Goal: Task Accomplishment & Management: Use online tool/utility

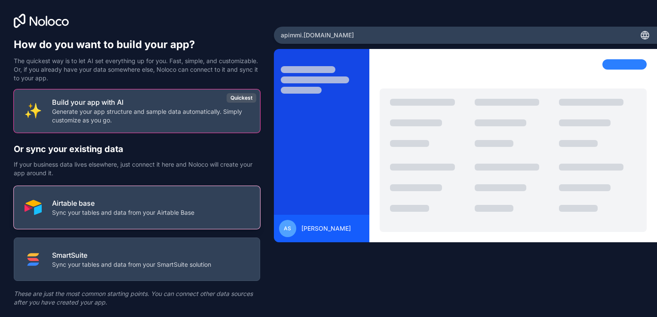
click at [114, 204] on p "Airtable base" at bounding box center [123, 203] width 142 height 10
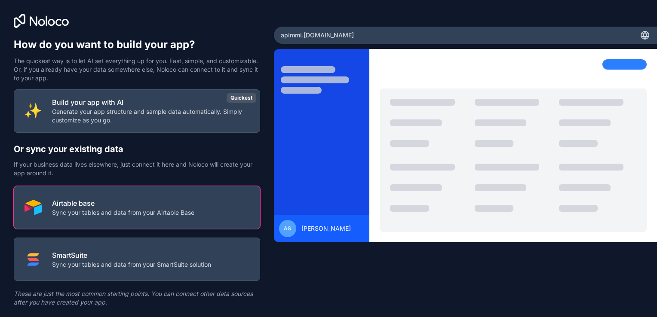
click at [67, 210] on p "Sync your tables and data from your Airtable Base" at bounding box center [123, 212] width 142 height 9
click at [341, 34] on div "apimmi .[DOMAIN_NAME]" at bounding box center [465, 35] width 383 height 17
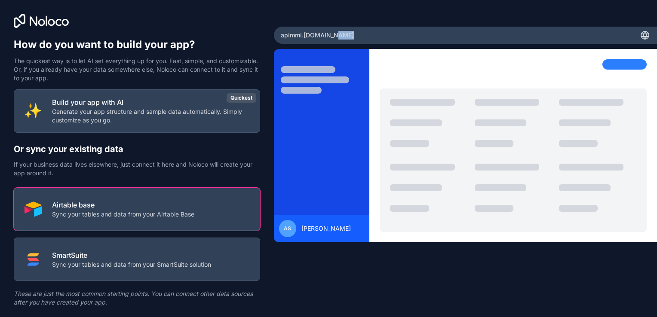
click at [289, 228] on div "AS" at bounding box center [287, 228] width 17 height 17
click at [643, 35] on icon at bounding box center [643, 35] width 1 height 8
click at [619, 64] on div at bounding box center [624, 64] width 44 height 10
click at [282, 36] on span "apimmi .[DOMAIN_NAME]" at bounding box center [317, 35] width 73 height 9
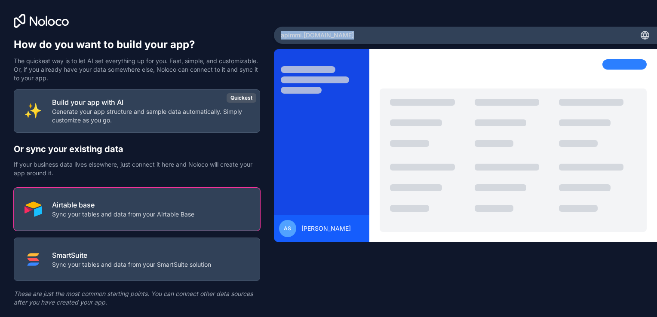
click at [282, 36] on span "apimmi .[DOMAIN_NAME]" at bounding box center [317, 35] width 73 height 9
copy div "apimmi .[DOMAIN_NAME]"
click at [188, 18] on div at bounding box center [137, 21] width 246 height 14
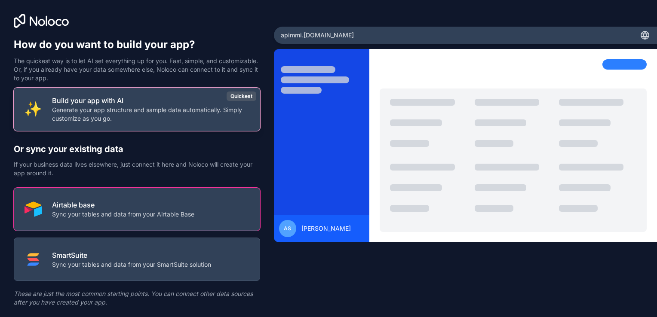
click at [144, 113] on p "Generate your app structure and sample data automatically. Simply customize as …" at bounding box center [150, 114] width 197 height 17
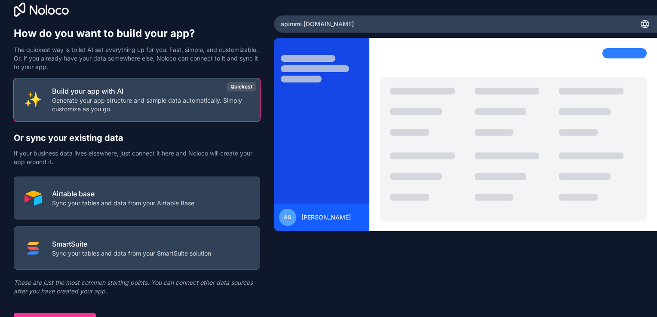
scroll to position [21, 0]
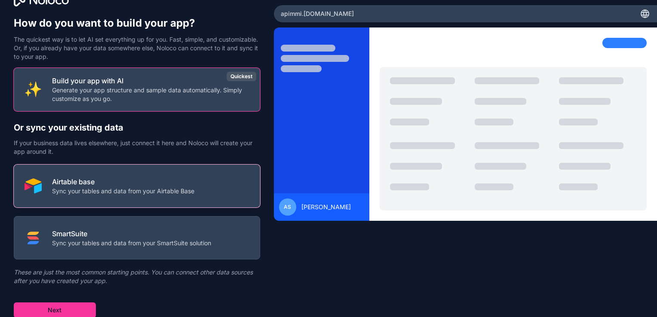
click at [110, 188] on p "Sync your tables and data from your Airtable Base" at bounding box center [123, 191] width 142 height 9
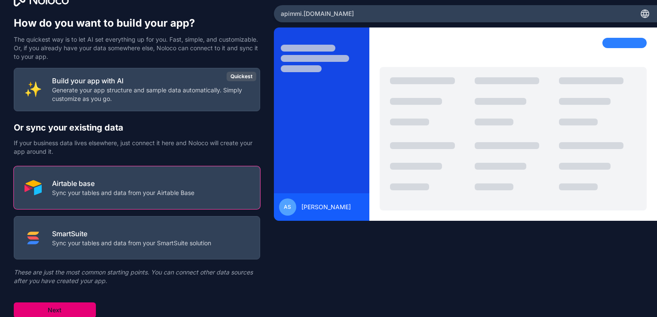
click at [57, 312] on button "Next" at bounding box center [55, 310] width 82 height 15
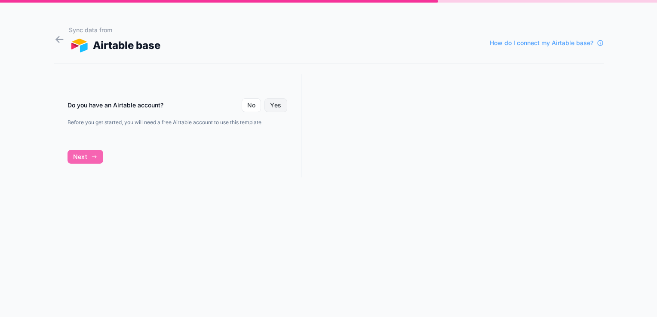
click at [276, 104] on button "Yes" at bounding box center [275, 105] width 22 height 14
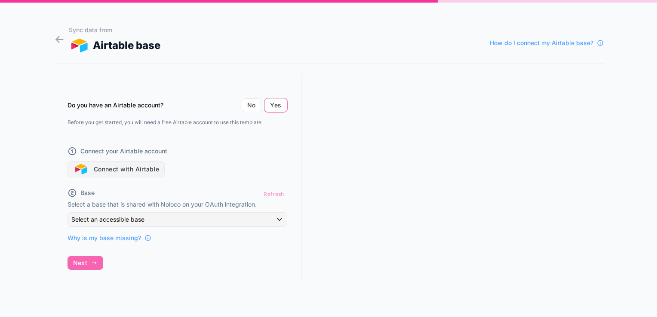
click at [115, 174] on button "Connect with Airtable" at bounding box center [116, 169] width 98 height 16
click at [74, 260] on div "Do you have an Airtable account? No Yes Before you get started, you will need a…" at bounding box center [178, 186] width 248 height 225
click at [86, 263] on div "Do you have an Airtable account? No Yes Before you get started, you will need a…" at bounding box center [178, 186] width 248 height 225
click at [278, 103] on button "Yes" at bounding box center [275, 105] width 22 height 14
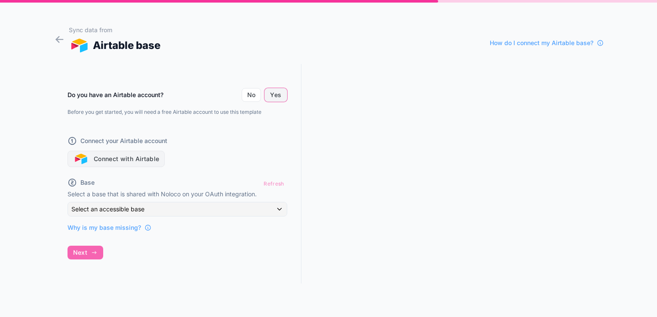
scroll to position [15, 0]
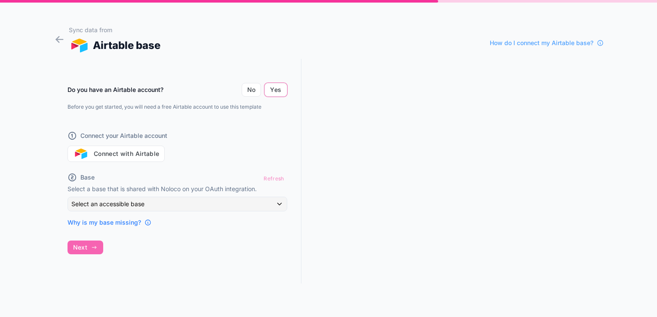
click at [113, 223] on span "Why is my base missing?" at bounding box center [103, 222] width 73 height 9
click at [276, 89] on button "Yes" at bounding box center [275, 90] width 22 height 14
click at [103, 156] on button "Connect with Airtable" at bounding box center [116, 154] width 98 height 16
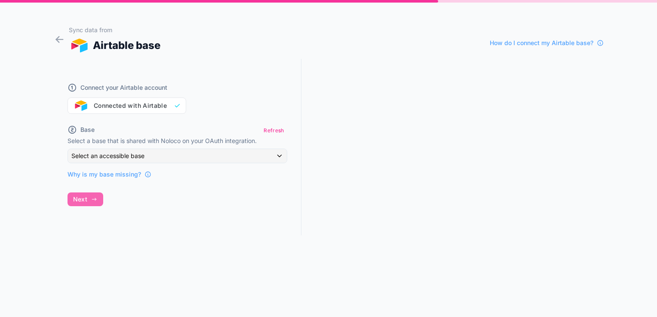
click at [88, 196] on div "Connect your Airtable account Connected with Airtable Base Refresh Select a bas…" at bounding box center [178, 147] width 248 height 177
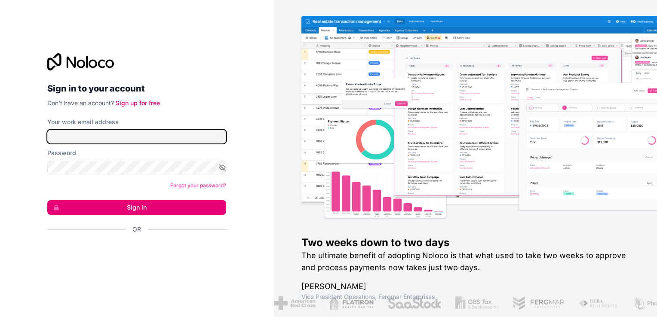
click at [119, 137] on input "Your work email address" at bounding box center [136, 137] width 179 height 14
type input "**********"
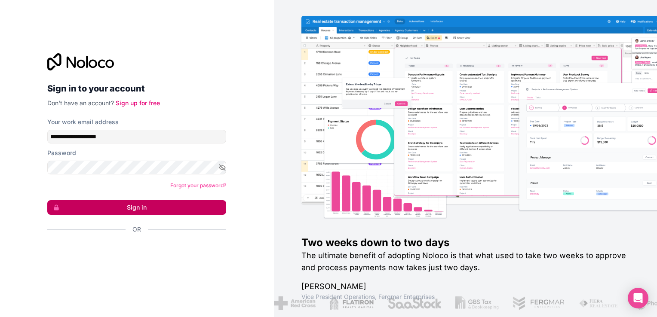
click at [148, 203] on button "Sign in" at bounding box center [136, 207] width 179 height 15
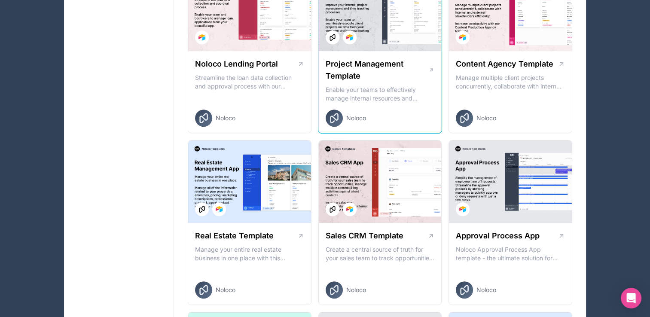
scroll to position [373, 0]
drag, startPoint x: 362, startPoint y: 64, endPoint x: 351, endPoint y: 64, distance: 11.2
click at [351, 64] on h1 "Project Management Template" at bounding box center [377, 70] width 103 height 24
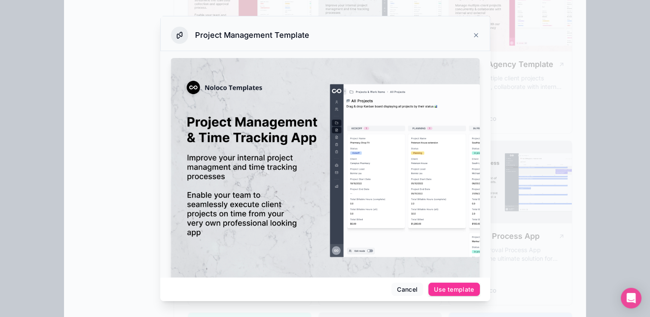
drag, startPoint x: 387, startPoint y: 212, endPoint x: 290, endPoint y: 165, distance: 107.8
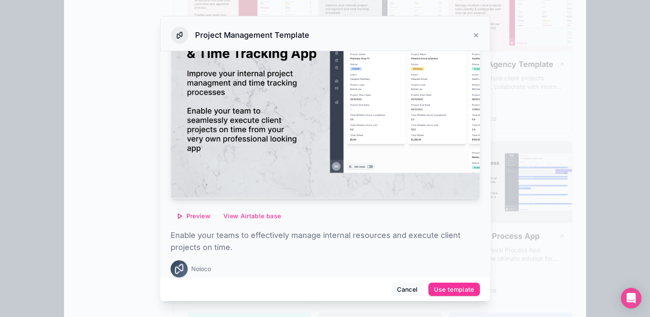
scroll to position [89, 0]
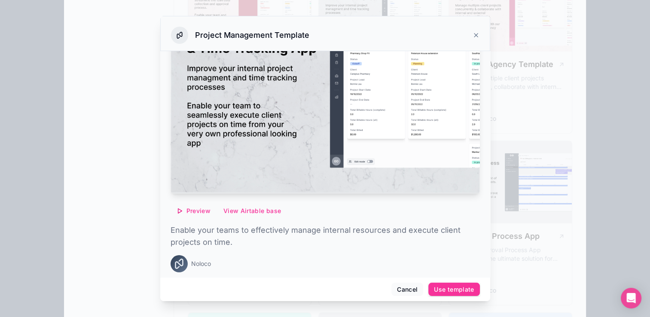
drag, startPoint x: 461, startPoint y: 154, endPoint x: 490, endPoint y: 132, distance: 36.5
click at [193, 207] on span "Preview" at bounding box center [199, 211] width 24 height 8
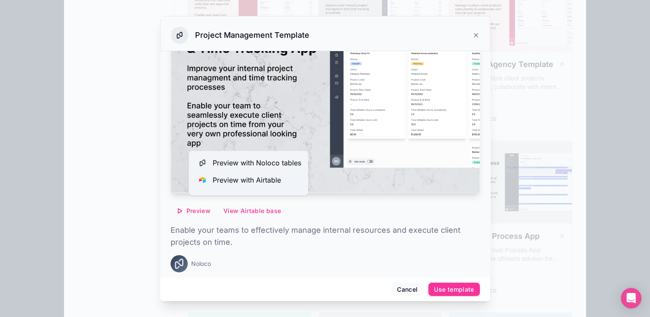
click at [224, 166] on span "Preview with Noloco tables" at bounding box center [257, 163] width 89 height 10
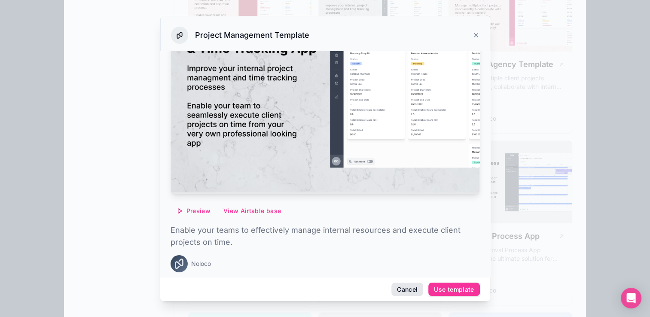
click at [411, 290] on button "Cancel" at bounding box center [408, 290] width 32 height 14
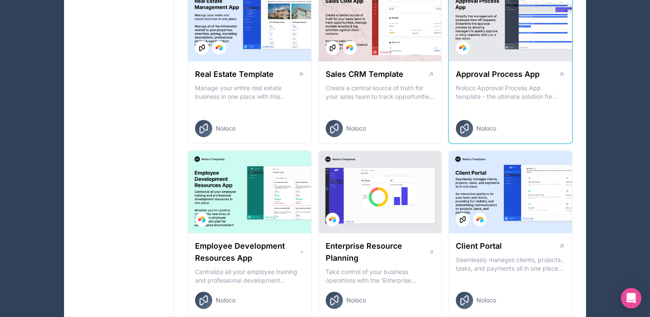
scroll to position [559, 0]
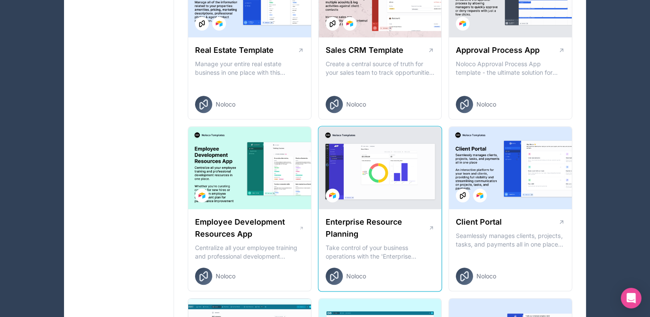
click at [386, 186] on div at bounding box center [380, 168] width 123 height 83
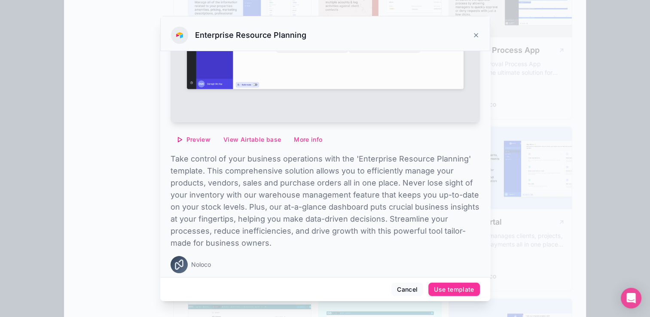
scroll to position [162, 0]
click at [191, 135] on span "Preview" at bounding box center [199, 139] width 24 height 8
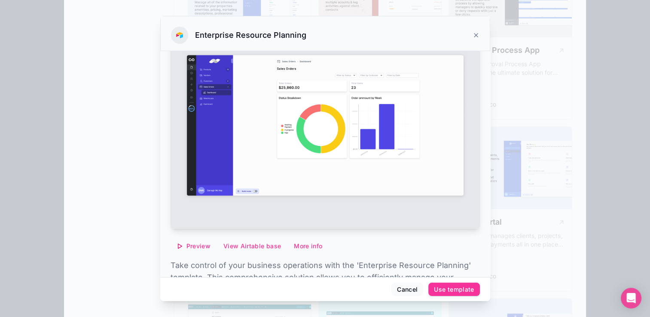
scroll to position [33, 0]
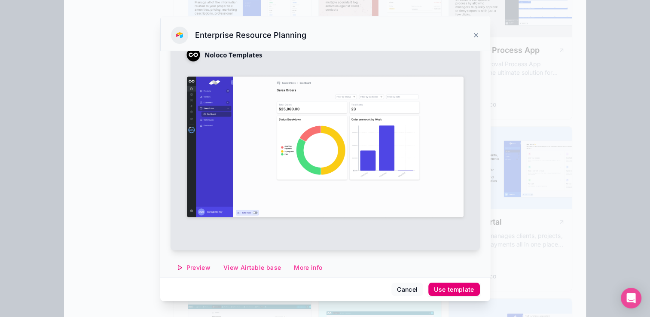
click at [449, 290] on div "Use template" at bounding box center [454, 290] width 40 height 8
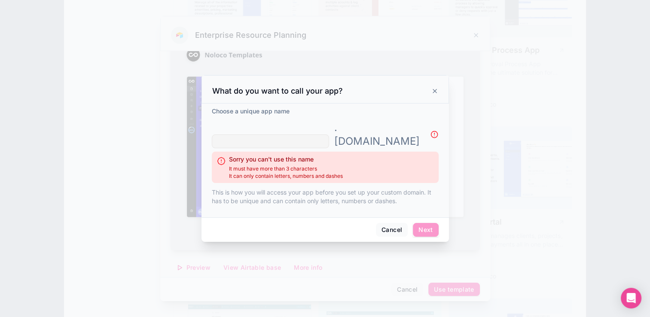
click at [260, 137] on input "text" at bounding box center [270, 142] width 117 height 14
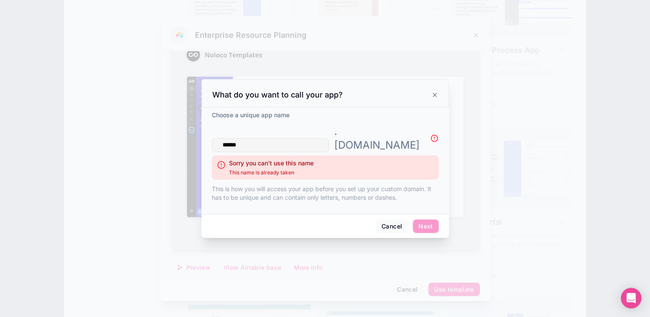
type input "******"
click at [452, 46] on div at bounding box center [325, 158] width 650 height 317
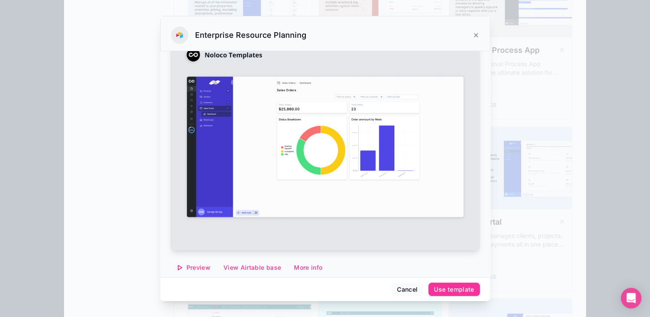
click at [641, 60] on div at bounding box center [325, 158] width 650 height 317
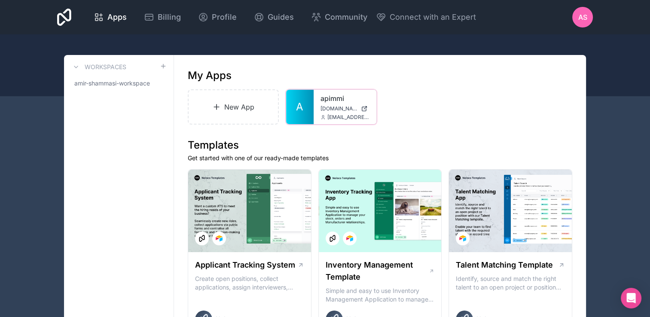
click at [0, 0] on icon at bounding box center [0, 0] width 0 height 0
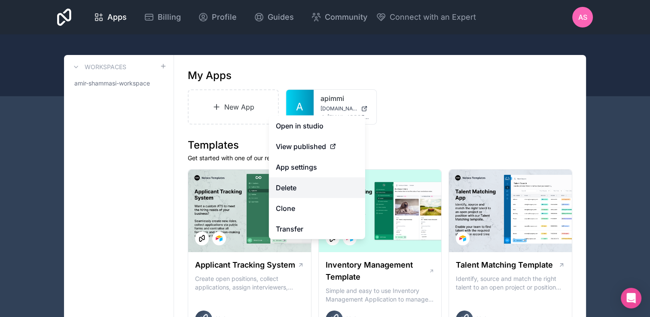
click at [310, 192] on button "Delete" at bounding box center [317, 187] width 96 height 21
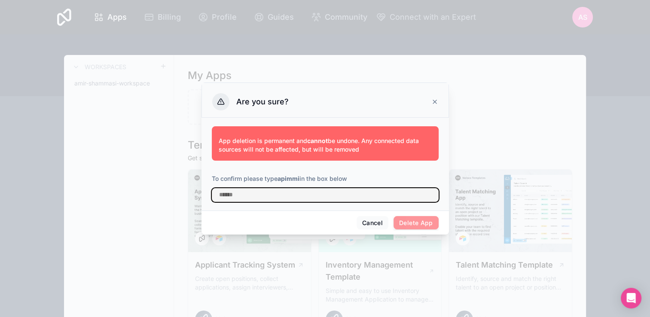
click at [323, 195] on input "text" at bounding box center [325, 195] width 227 height 14
type input "******"
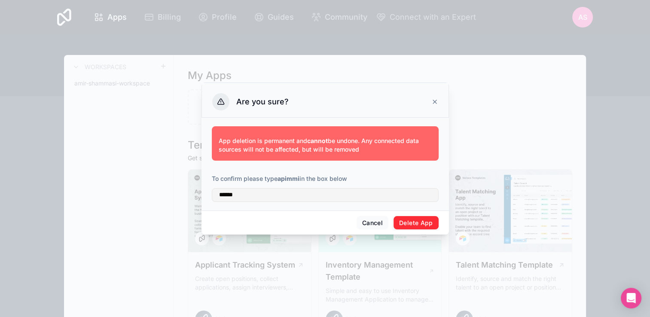
click at [419, 227] on button "Delete App" at bounding box center [416, 223] width 45 height 14
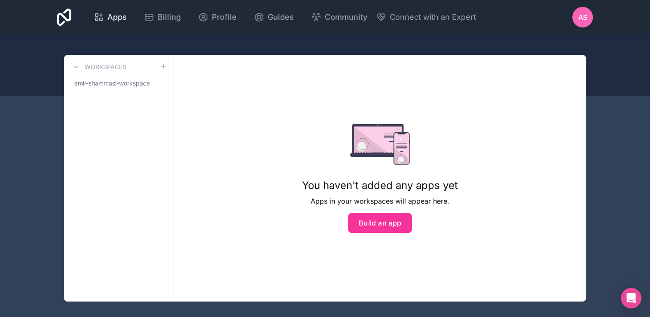
click at [115, 21] on span "Apps" at bounding box center [116, 17] width 19 height 12
click at [378, 228] on button "Build an app" at bounding box center [380, 223] width 64 height 20
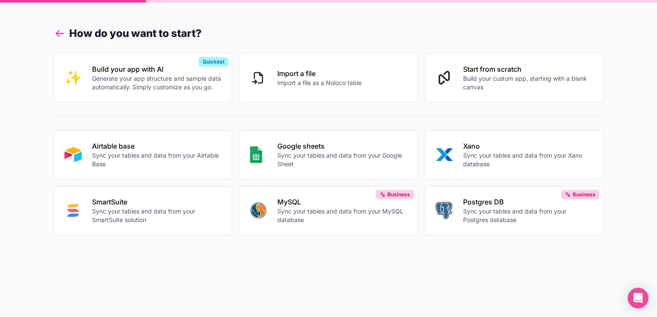
click at [57, 32] on icon at bounding box center [60, 34] width 12 height 12
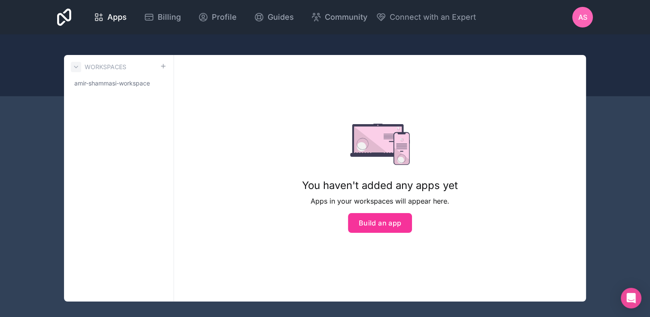
click at [75, 68] on icon at bounding box center [76, 67] width 7 height 7
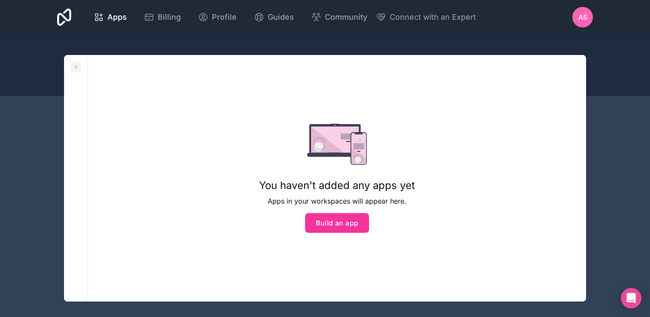
click at [75, 69] on icon at bounding box center [76, 67] width 7 height 7
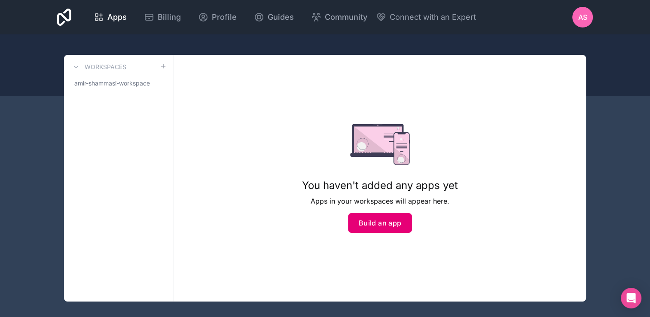
click at [386, 226] on button "Build an app" at bounding box center [380, 223] width 64 height 20
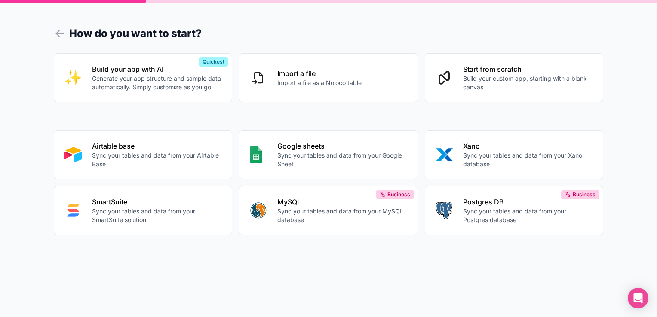
click at [464, 72] on p "Start from scratch" at bounding box center [528, 69] width 130 height 10
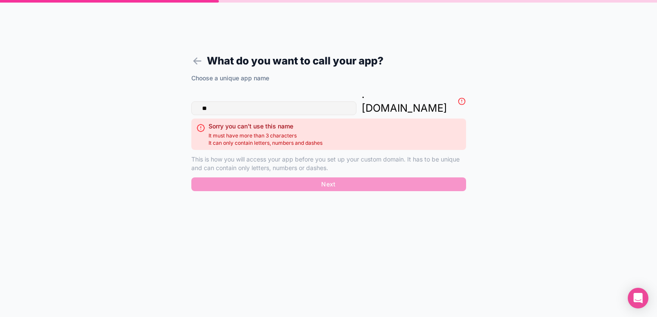
type input "*"
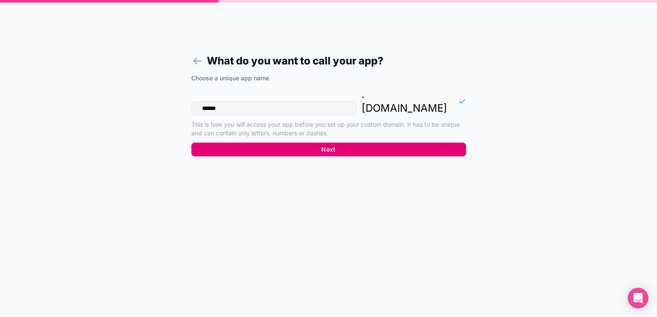
type input "******"
click at [272, 143] on button "Next" at bounding box center [328, 150] width 275 height 14
